Goal: Task Accomplishment & Management: Manage account settings

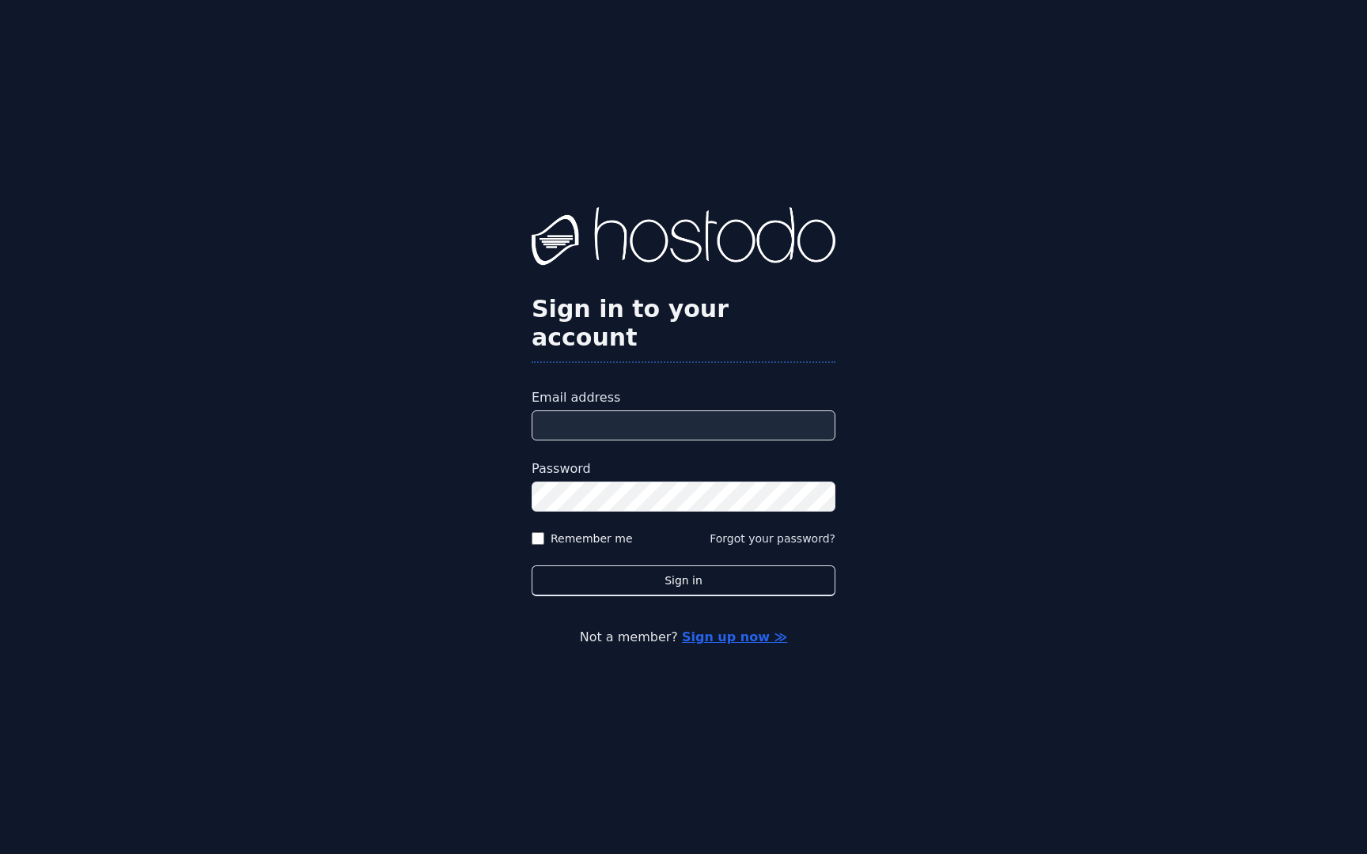
type input "**********"
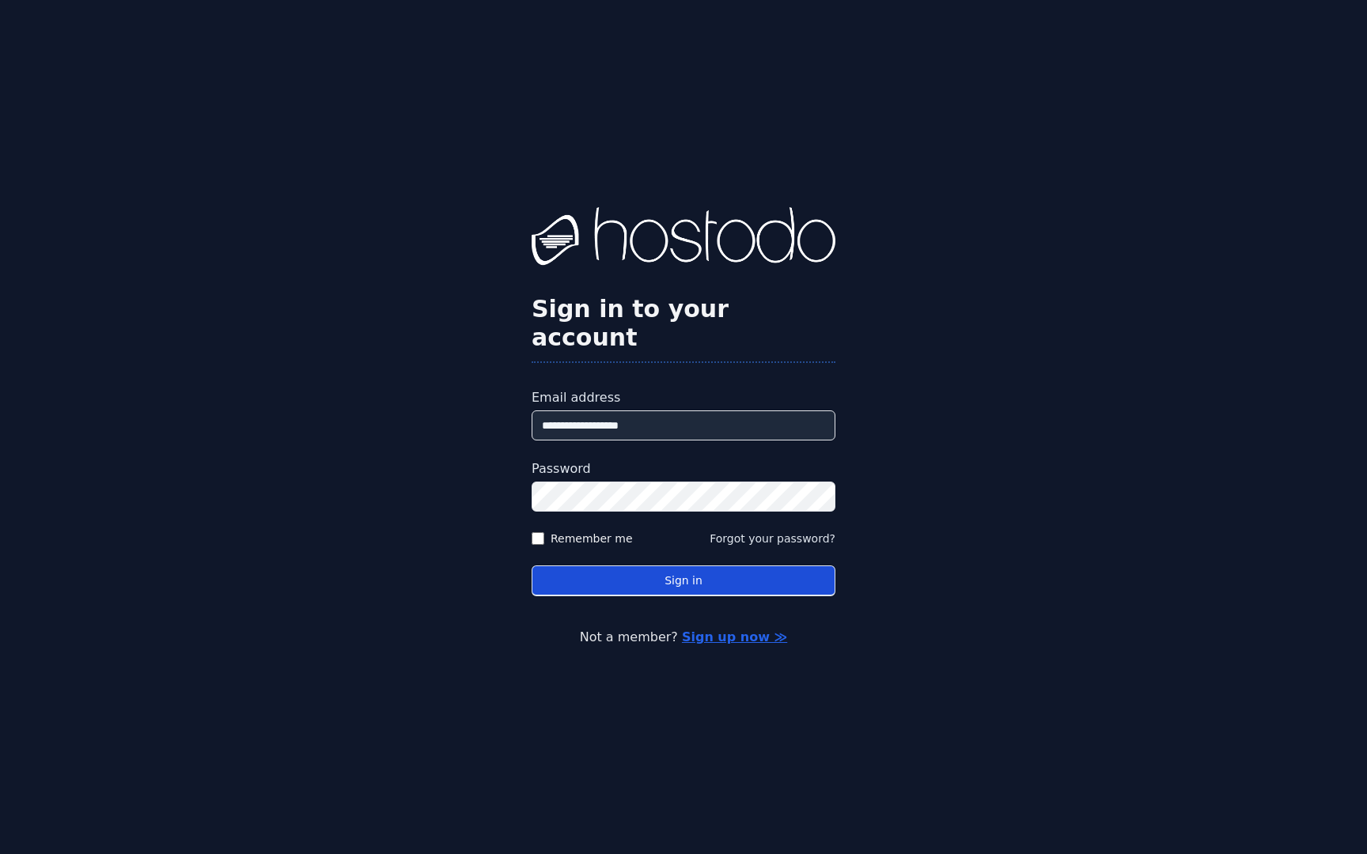
click at [682, 567] on button "Sign in" at bounding box center [683, 580] width 304 height 31
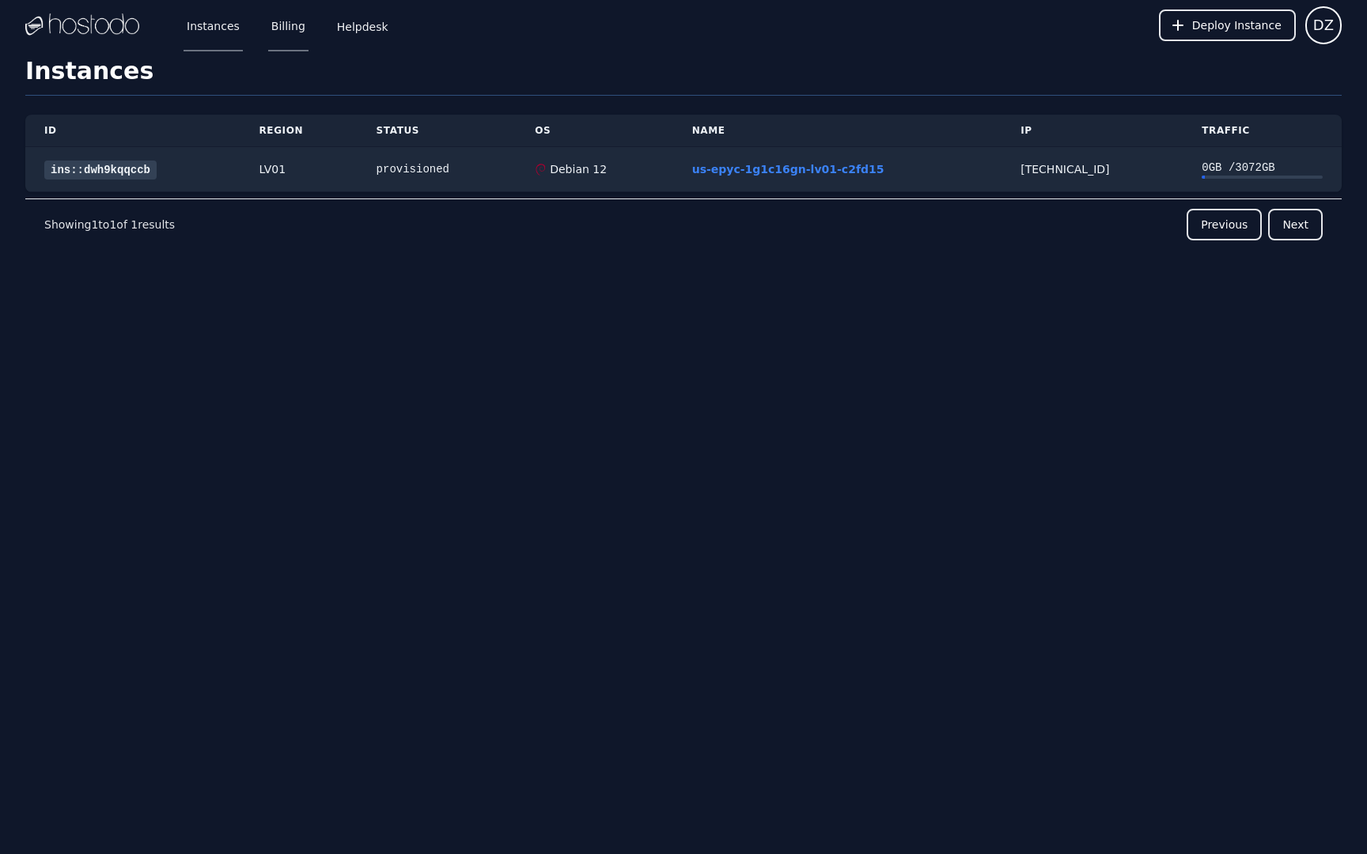
click at [287, 33] on link "Billing" at bounding box center [288, 25] width 40 height 52
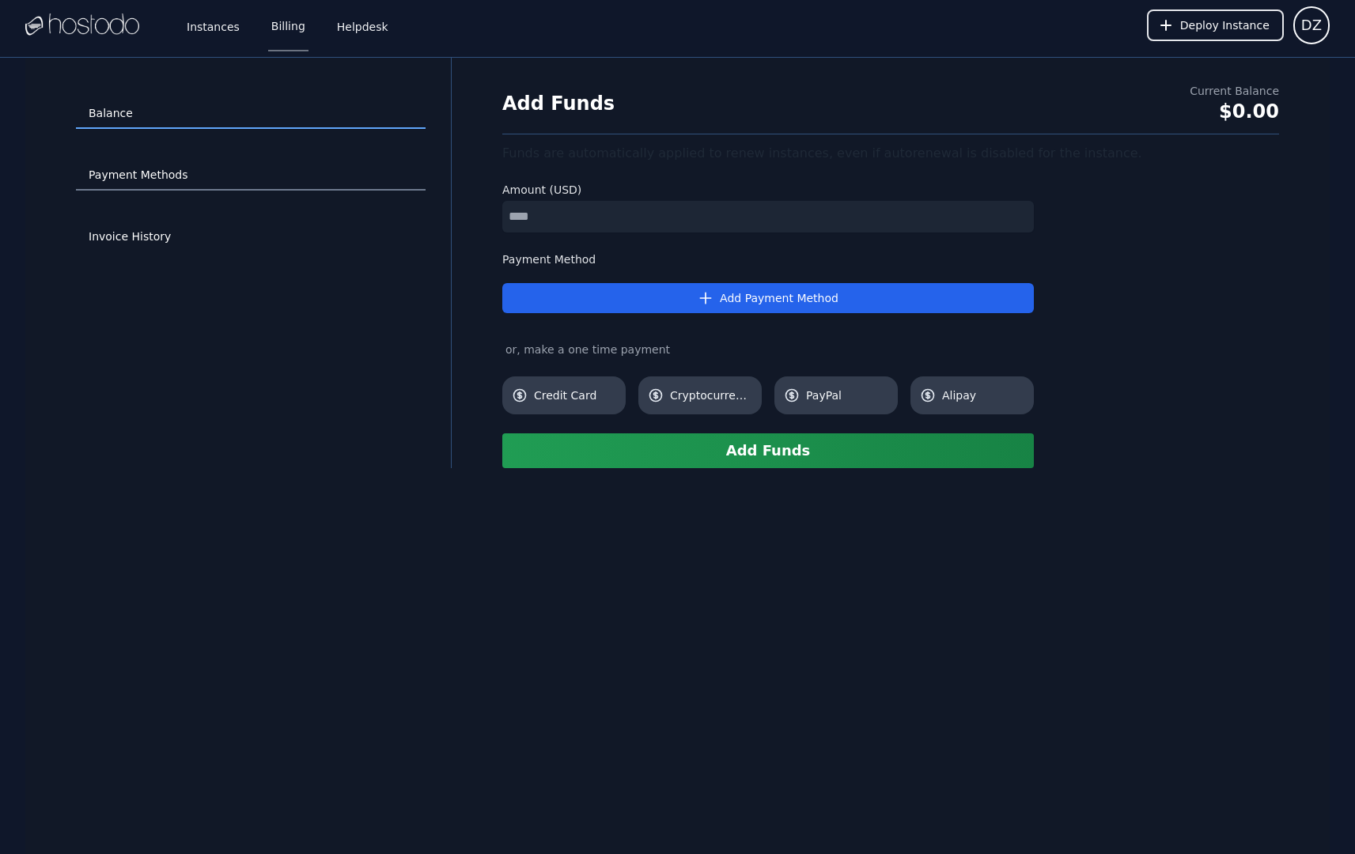
click at [164, 174] on link "Payment Methods" at bounding box center [251, 176] width 350 height 30
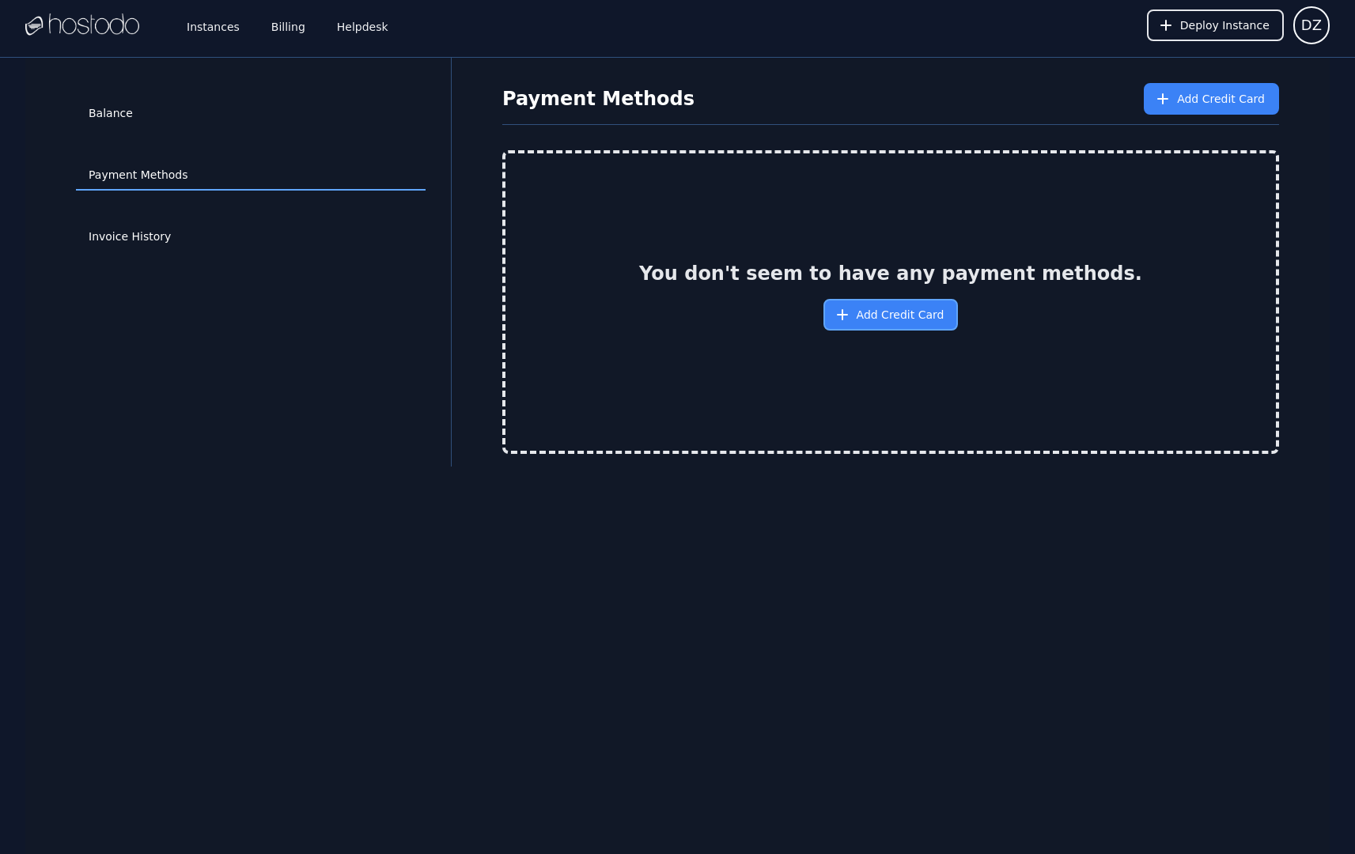
click at [875, 314] on span "Add Credit Card" at bounding box center [900, 315] width 88 height 16
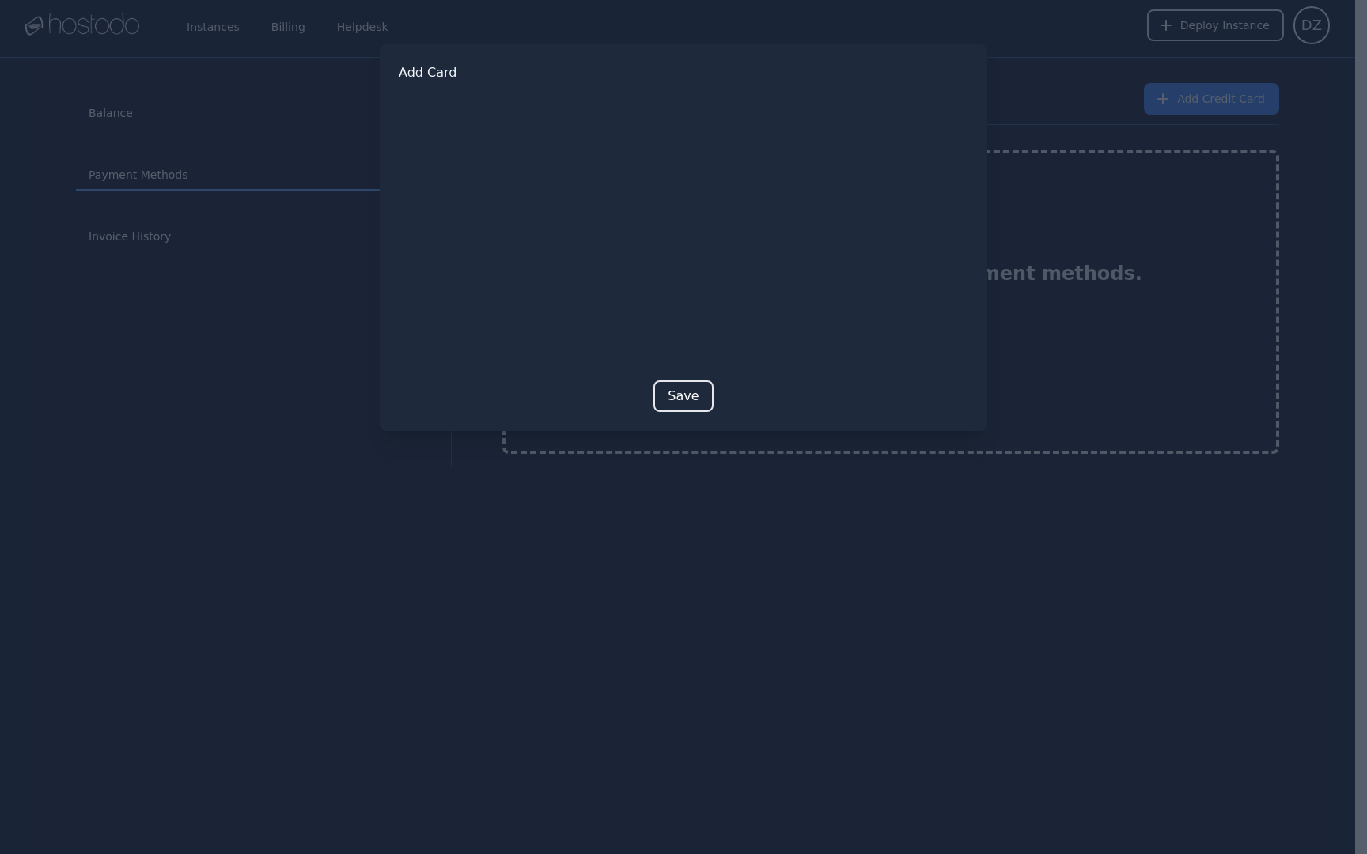
click at [834, 527] on div at bounding box center [683, 427] width 1367 height 854
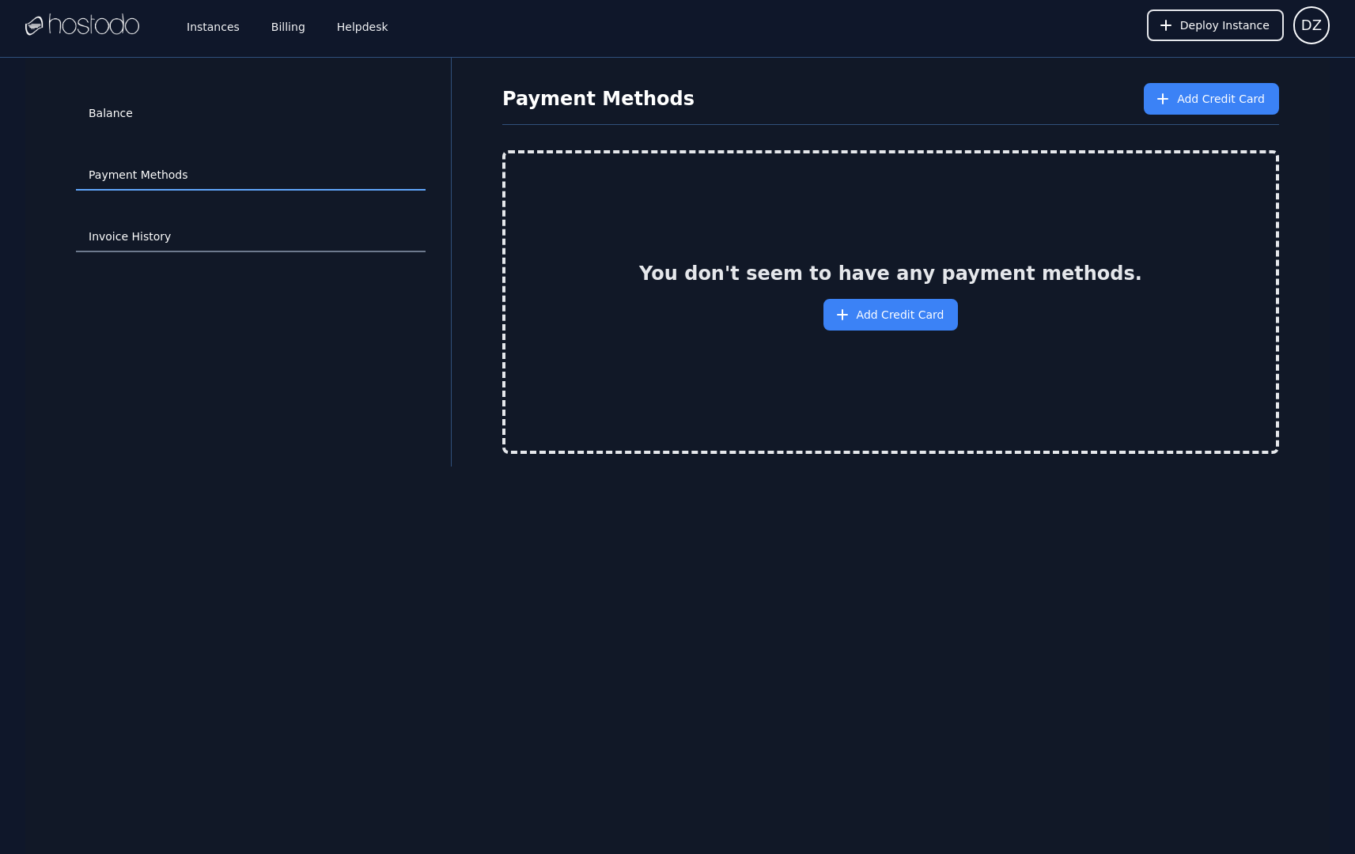
click at [141, 233] on link "Invoice History" at bounding box center [251, 237] width 350 height 30
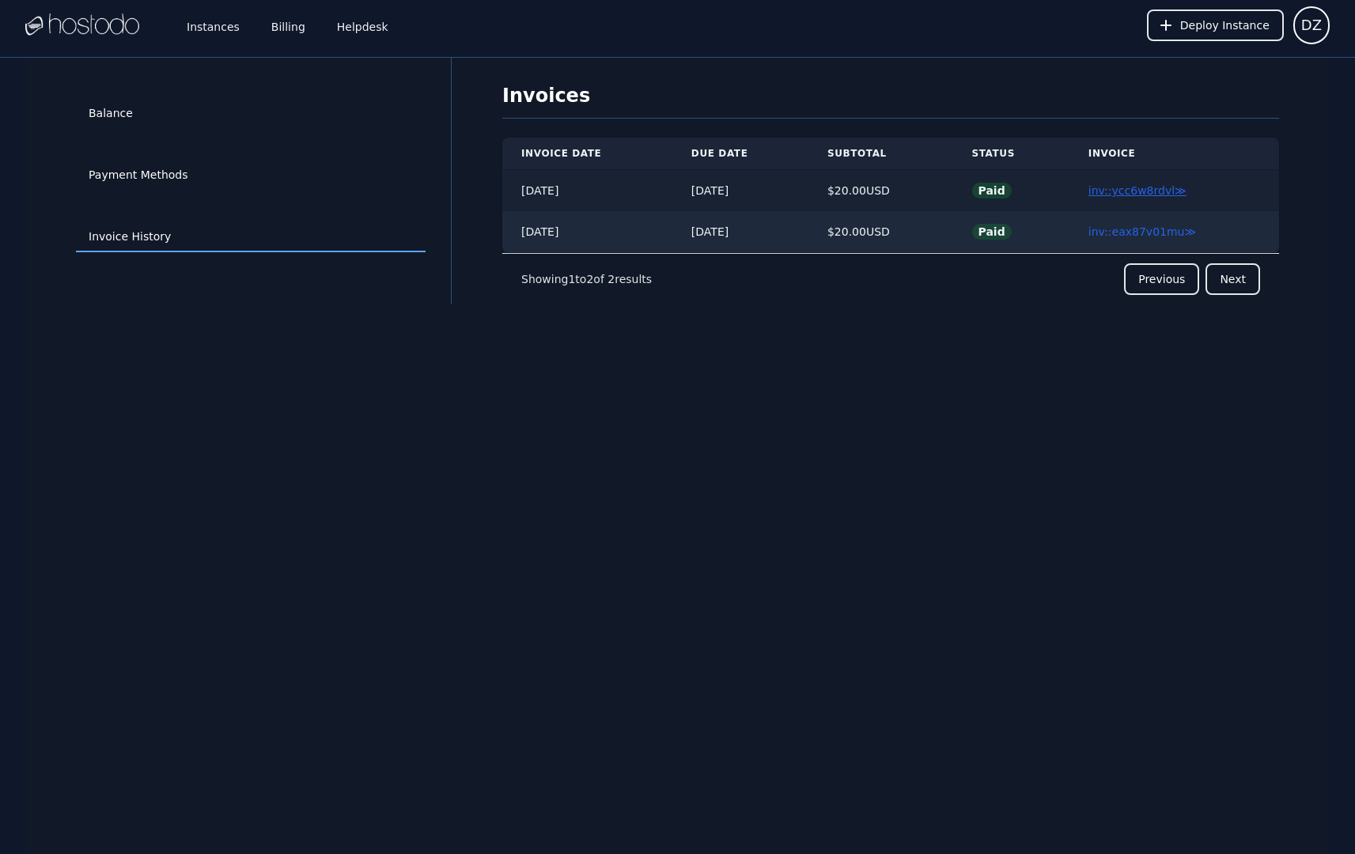
click at [1147, 193] on link "inv::ycc6w8rdvl ≫" at bounding box center [1137, 190] width 98 height 13
